Goal: Task Accomplishment & Management: Manage account settings

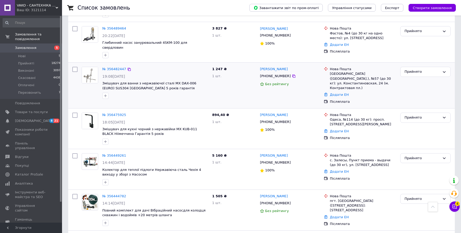
scroll to position [1924, 0]
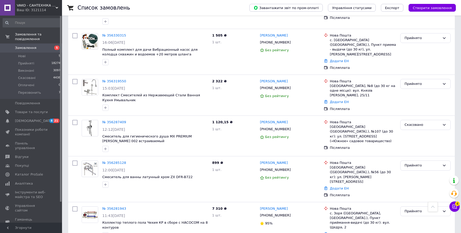
scroll to position [471, 0]
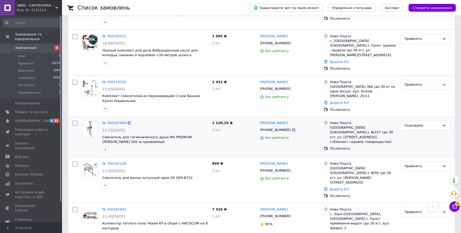
click at [218, 121] on span "1 120,15 ₴" at bounding box center [222, 123] width 20 height 4
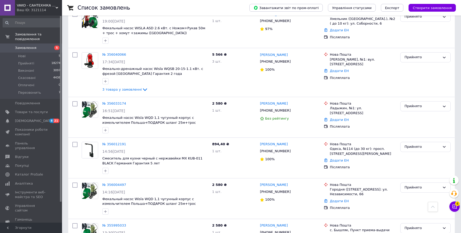
scroll to position [1951, 0]
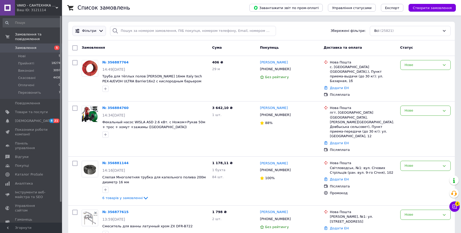
click at [97, 28] on div at bounding box center [100, 30] width 7 height 5
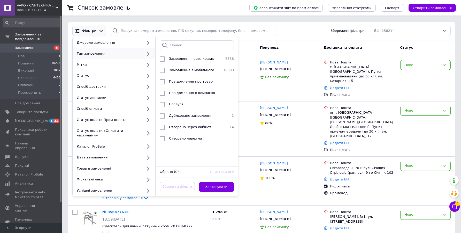
click at [311, 32] on div "Фільтри Джерело замовлення Тип замовлення Мітки Статус Спосіб доставки Статус д…" at bounding box center [261, 31] width 382 height 10
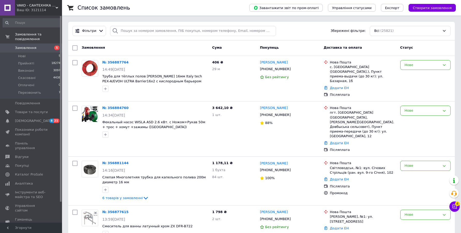
scroll to position [12, 0]
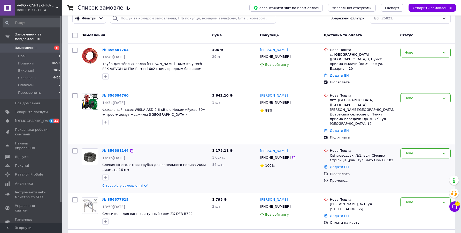
click at [144, 184] on icon at bounding box center [146, 185] width 4 height 3
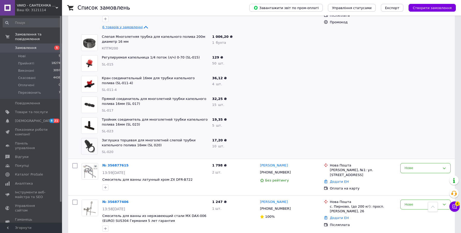
scroll to position [0, 0]
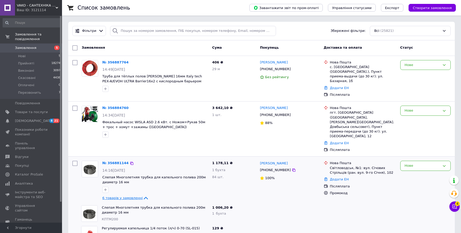
click at [341, 189] on div "Промокод" at bounding box center [363, 192] width 68 height 7
click at [337, 189] on div "Промокод" at bounding box center [363, 192] width 68 height 7
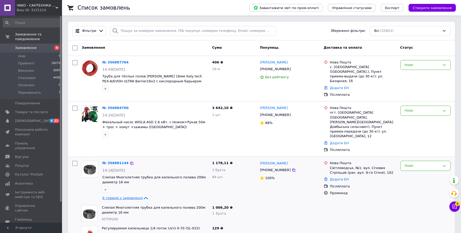
click at [343, 165] on div "Світловодськ, №1: вул. Січових Стрільців (ран. вул. 9-го Січня), 102" at bounding box center [363, 169] width 66 height 9
click at [340, 189] on div "Промокод" at bounding box center [363, 192] width 68 height 7
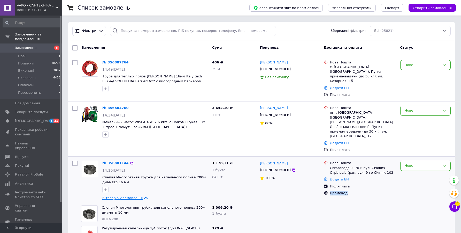
click at [340, 189] on div "Промокод" at bounding box center [363, 192] width 68 height 7
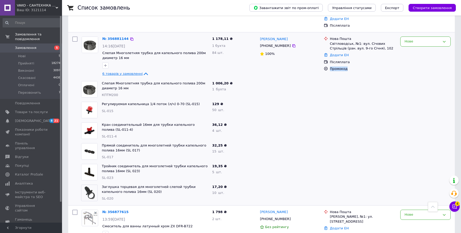
scroll to position [94, 0]
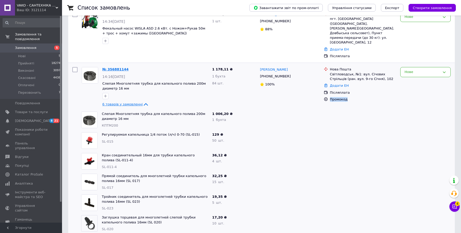
click at [119, 67] on link "№ 356881144" at bounding box center [115, 69] width 26 height 4
